Goal: Task Accomplishment & Management: Complete application form

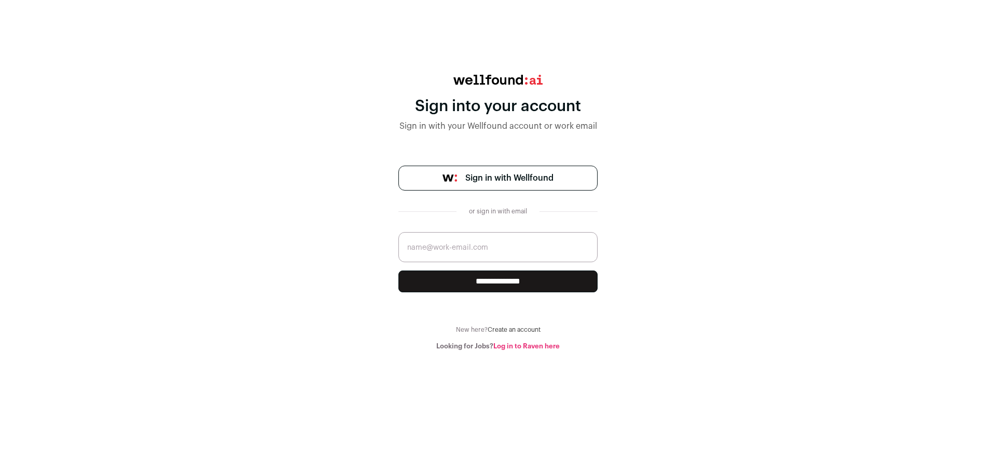
click at [475, 253] on input "email" at bounding box center [497, 247] width 199 height 30
type input "victorroldanquesada@gmail.com"
click at [485, 174] on span "Sign in with Wellfound" at bounding box center [509, 178] width 88 height 12
click at [471, 181] on span "Sign in with Wellfound" at bounding box center [509, 178] width 88 height 12
click at [549, 287] on input "**********" at bounding box center [497, 281] width 199 height 22
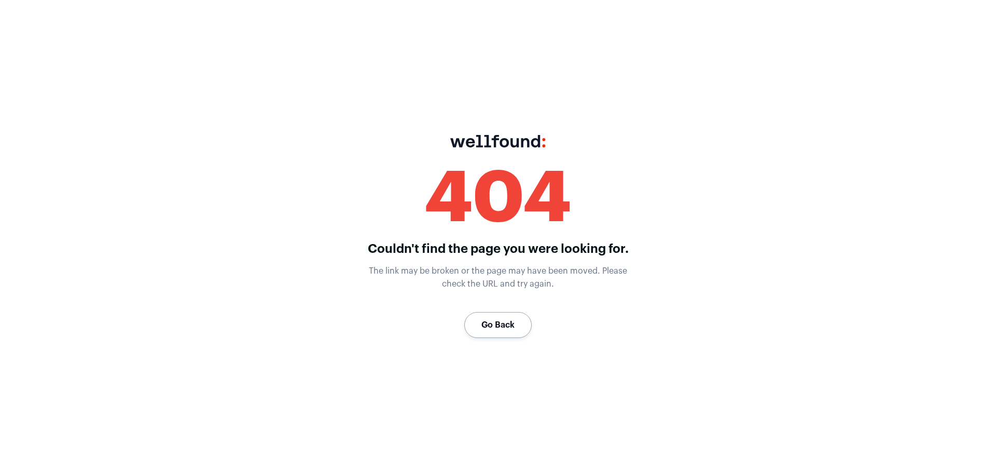
click at [515, 312] on link "Go Back" at bounding box center [497, 325] width 67 height 26
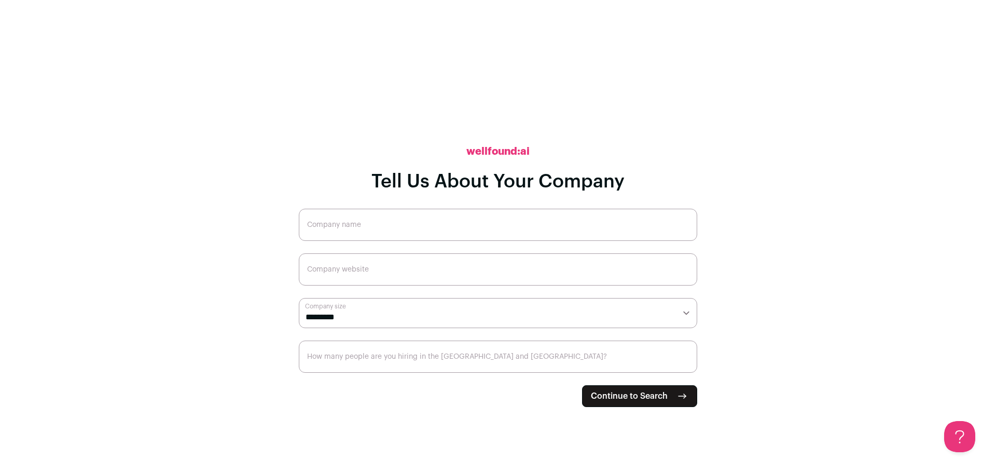
click at [459, 234] on input "Company name" at bounding box center [498, 225] width 398 height 32
